Goal: Task Accomplishment & Management: Manage account settings

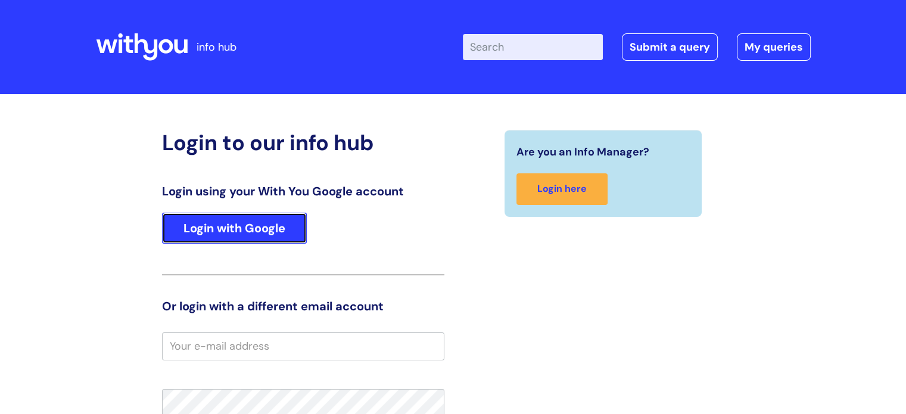
click at [260, 236] on link "Login with Google" at bounding box center [234, 228] width 145 height 31
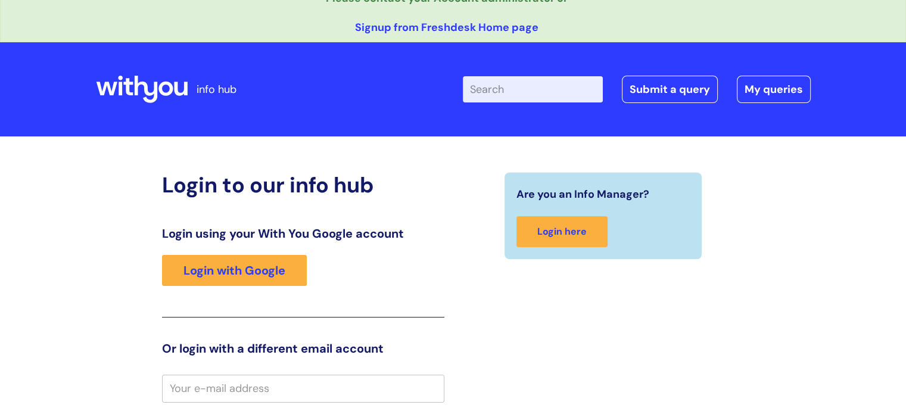
scroll to position [36, 0]
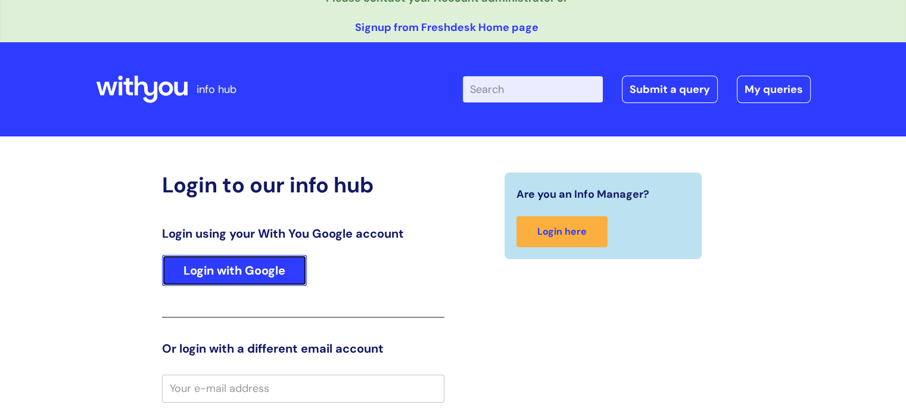
click at [296, 263] on link "Login with Google" at bounding box center [234, 270] width 145 height 31
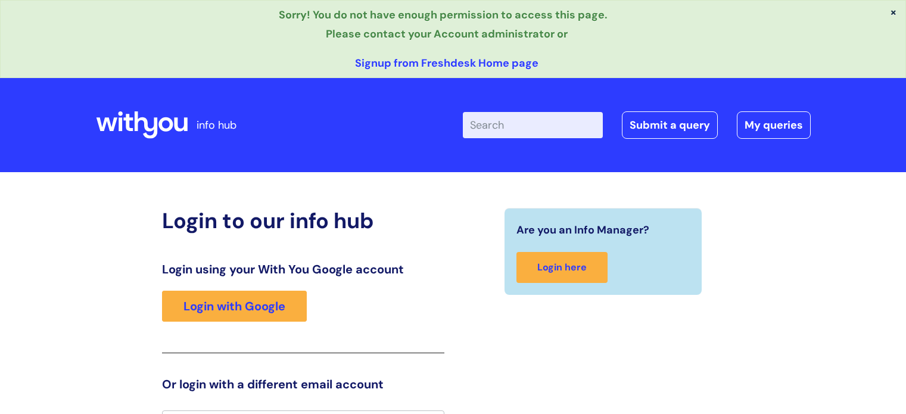
scroll to position [24, 0]
